Goal: Information Seeking & Learning: Learn about a topic

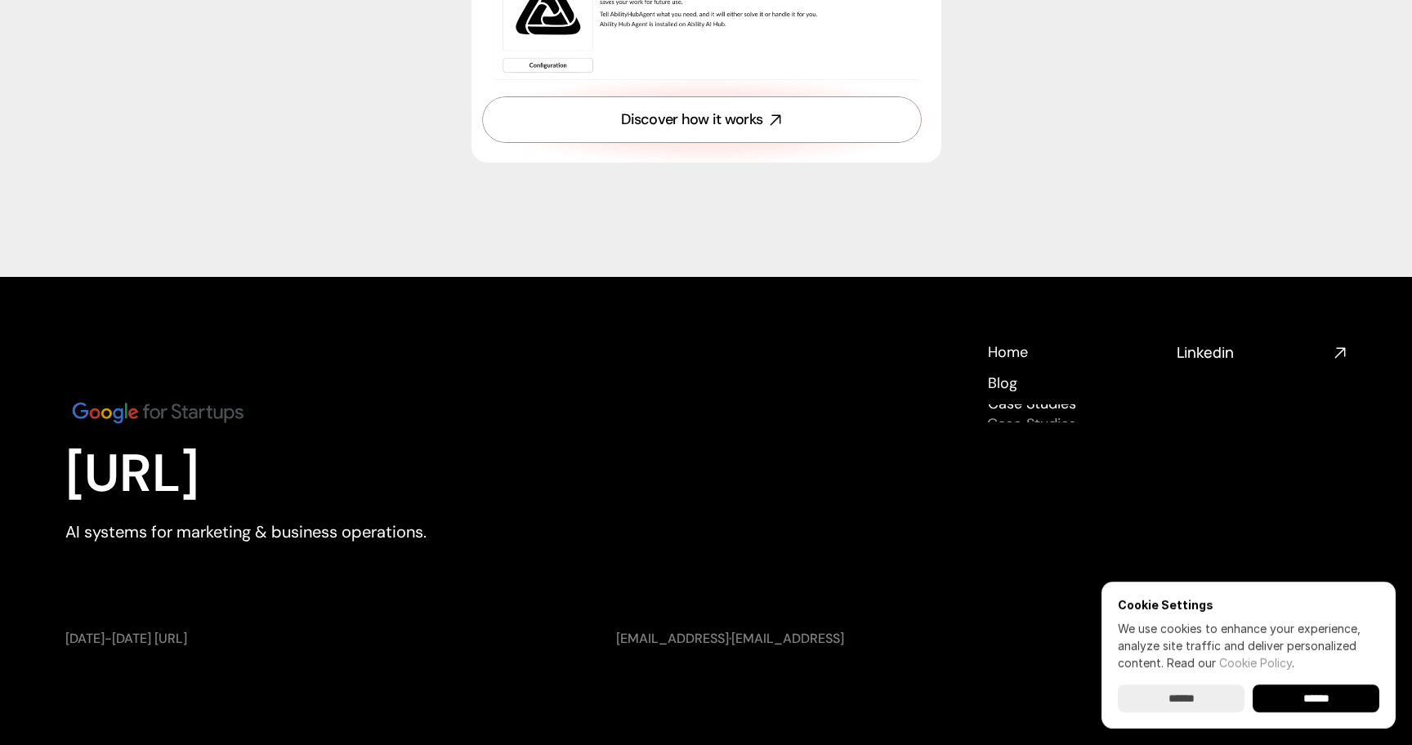
scroll to position [5948, 0]
click at [1028, 416] on h4 "Case Studies" at bounding box center [1031, 424] width 89 height 20
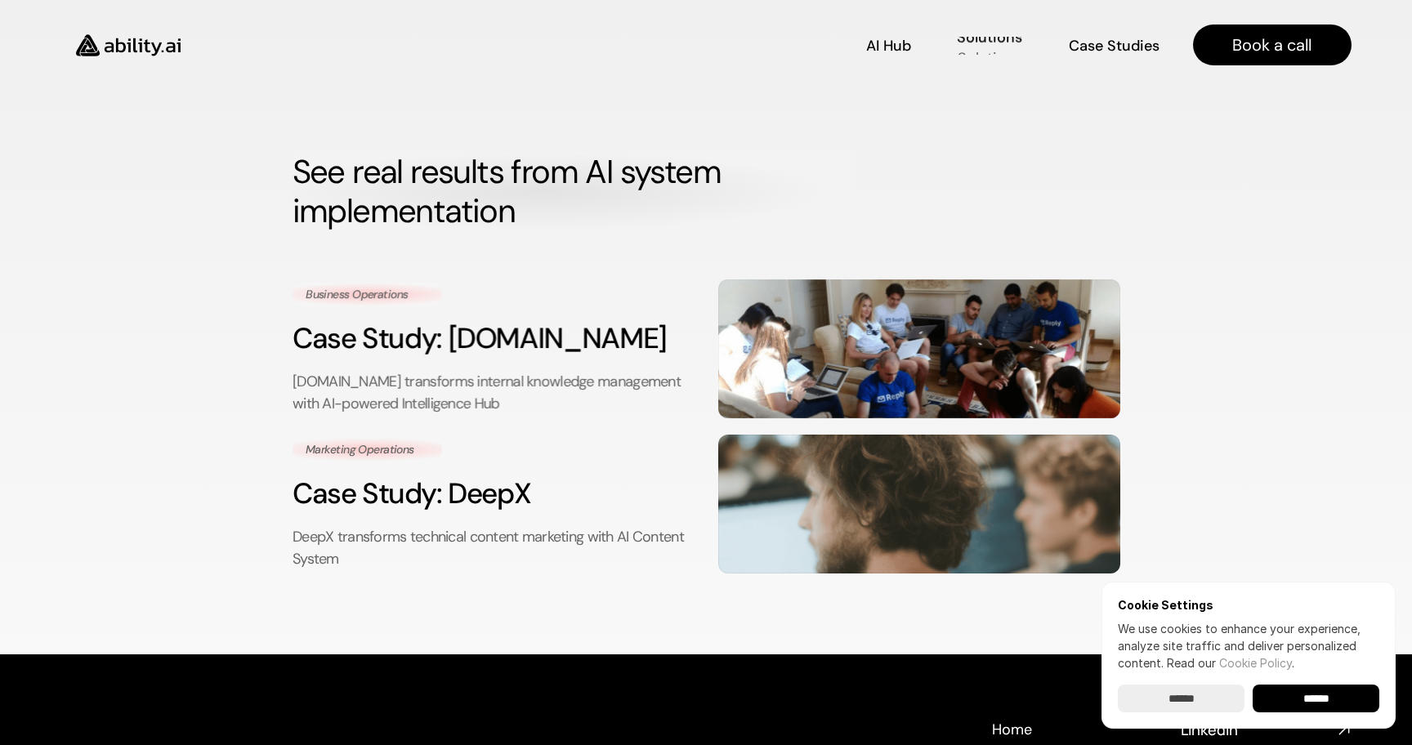
click at [978, 47] on p "Solutions" at bounding box center [989, 57] width 64 height 20
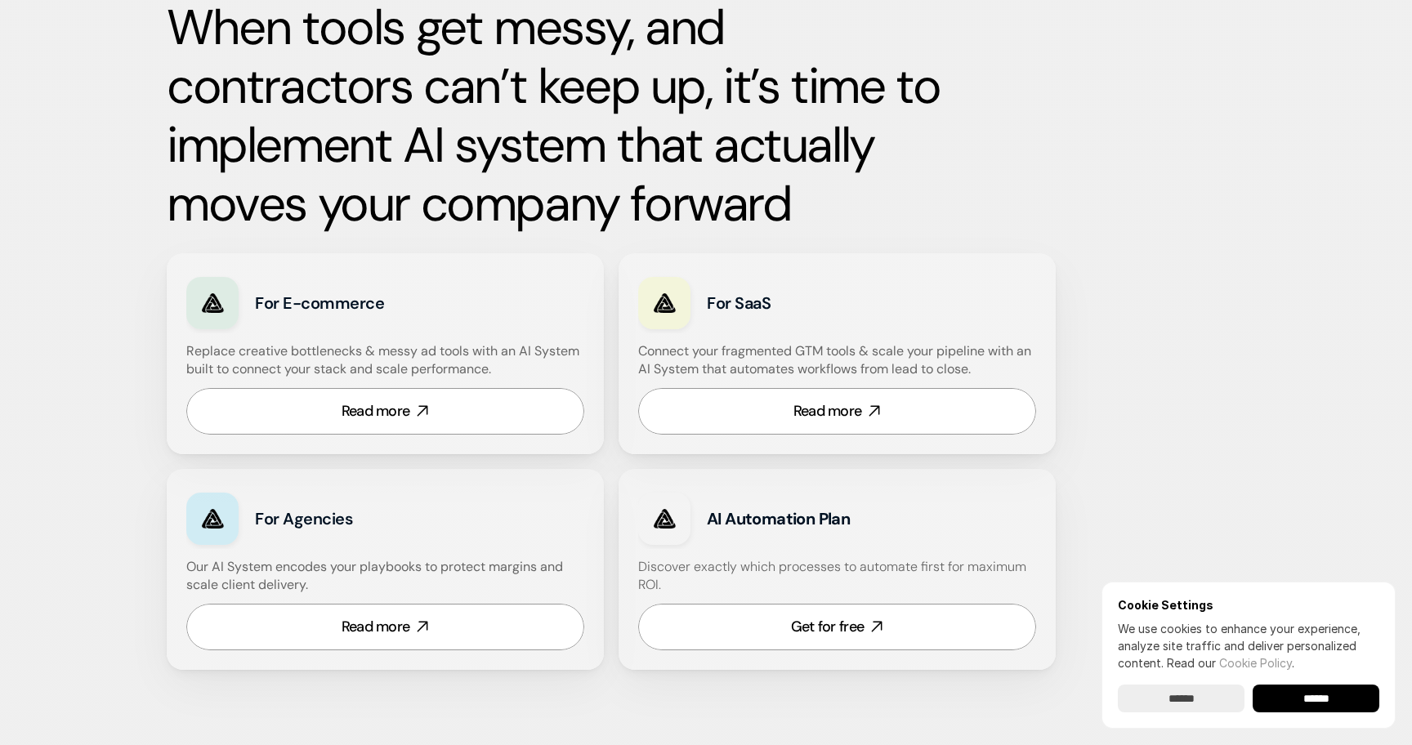
scroll to position [806, 0]
click at [801, 400] on div "Read more" at bounding box center [828, 410] width 69 height 20
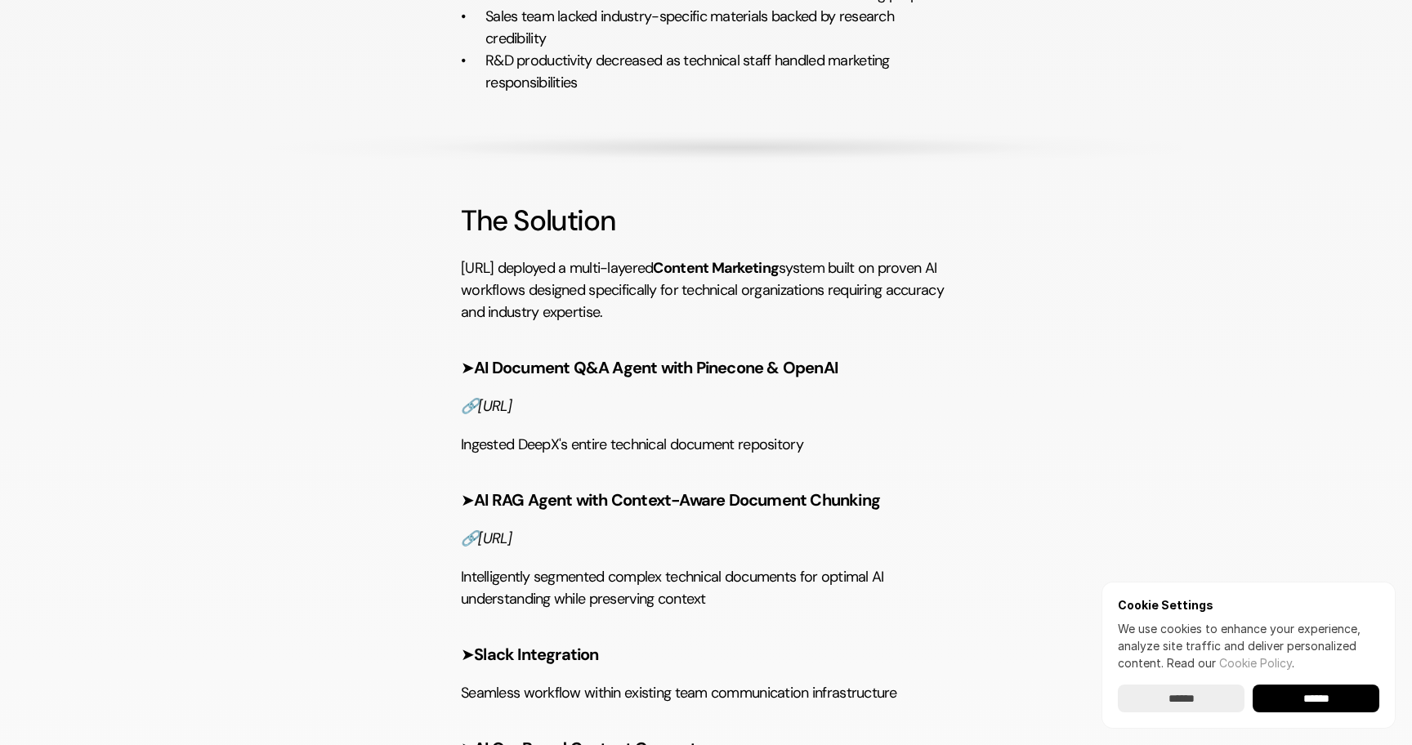
scroll to position [2141, 0]
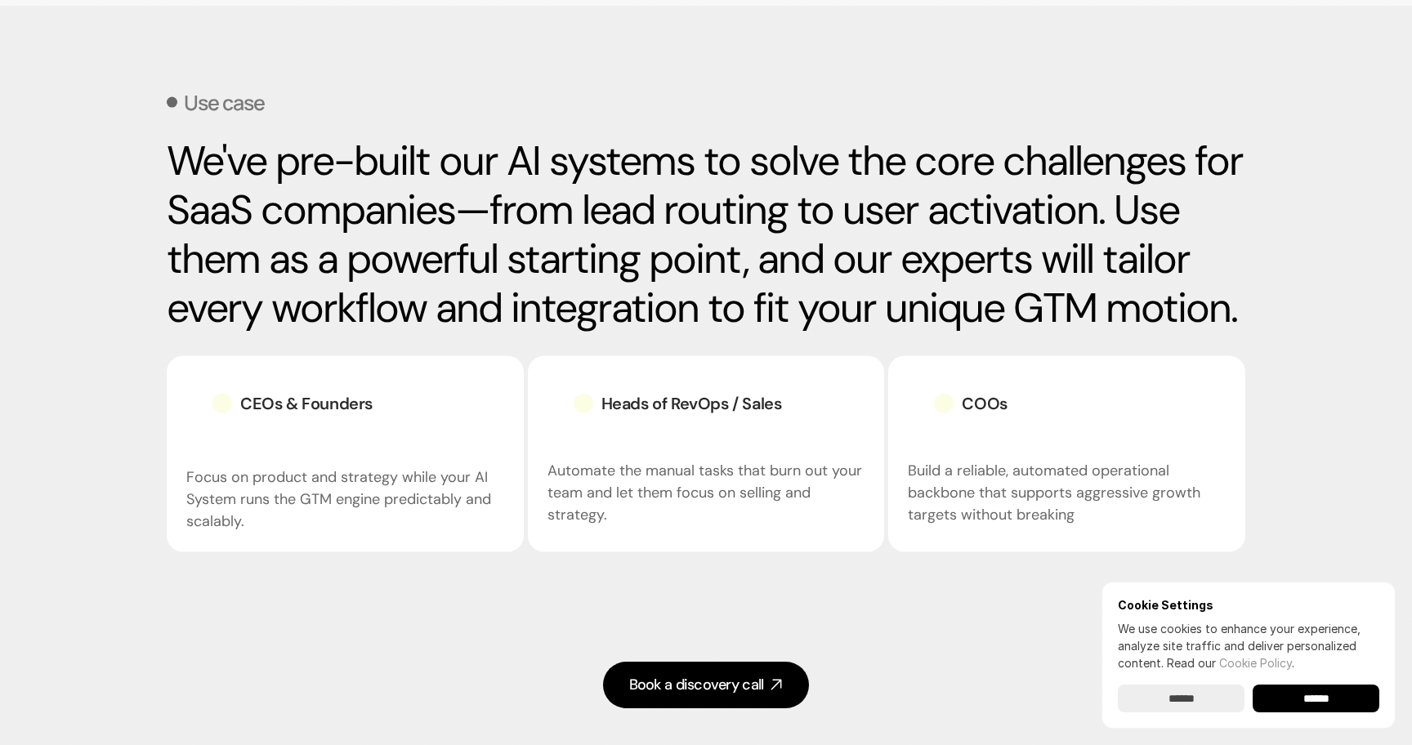
scroll to position [2075, 0]
